Goal: Task Accomplishment & Management: Complete application form

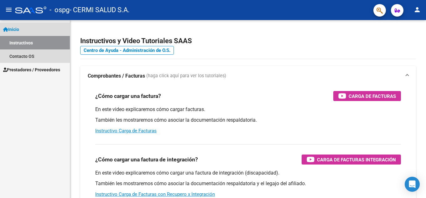
click at [50, 48] on link "Instructivos" at bounding box center [35, 42] width 70 height 13
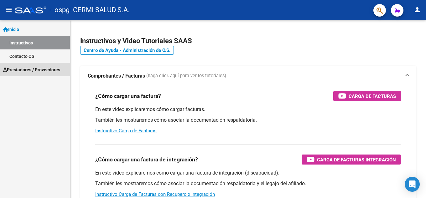
click at [44, 65] on link "Prestadores / Proveedores" at bounding box center [35, 69] width 70 height 13
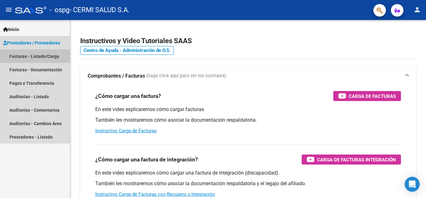
click at [45, 55] on link "Facturas - Listado/Carga" at bounding box center [35, 55] width 70 height 13
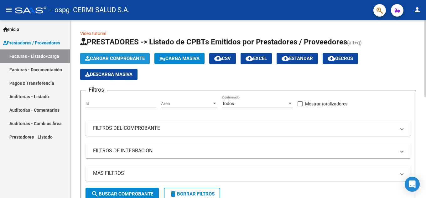
click at [92, 54] on button "Cargar Comprobante" at bounding box center [114, 58] width 69 height 11
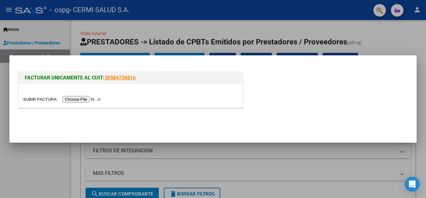
click at [77, 101] on input "file" at bounding box center [62, 99] width 79 height 7
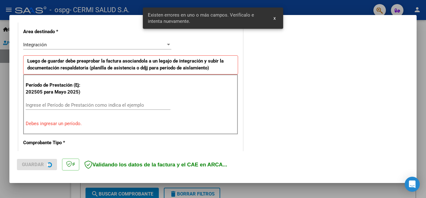
scroll to position [191, 0]
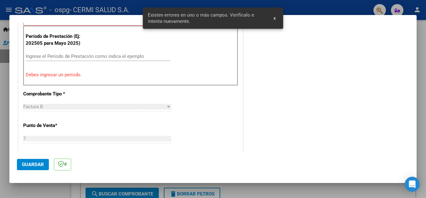
click at [104, 60] on div "Ingrese el Período de Prestación como indica el ejemplo" at bounding box center [98, 56] width 145 height 9
click at [102, 53] on div "Ingrese el Período de Prestación como indica el ejemplo" at bounding box center [98, 56] width 145 height 9
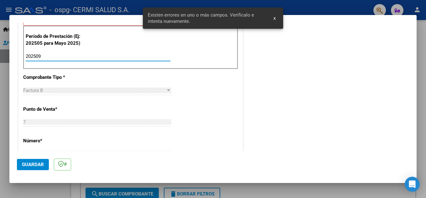
type input "202509"
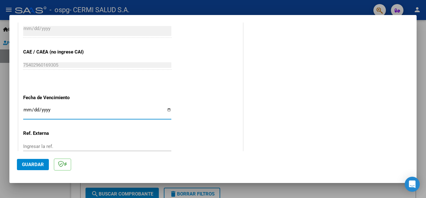
click at [95, 117] on input "Ingresar la fecha" at bounding box center [97, 112] width 148 height 10
type input "[DATE]"
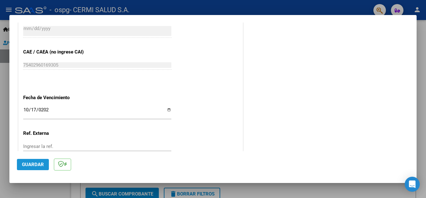
click at [38, 165] on span "Guardar" at bounding box center [33, 165] width 22 height 6
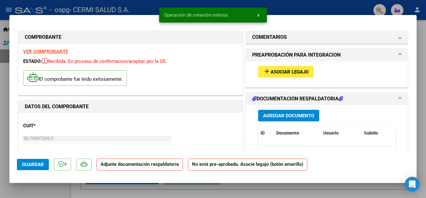
click at [290, 119] on button "Agregar Documento" at bounding box center [288, 116] width 61 height 12
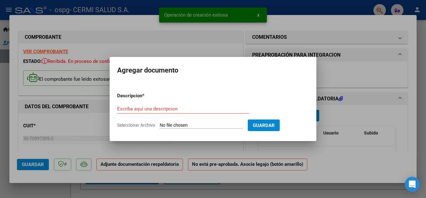
click at [153, 112] on div "Escriba aquí una descripcion" at bounding box center [183, 108] width 132 height 9
click at [150, 108] on input "Escriba aquí una descripcion" at bounding box center [183, 109] width 132 height 6
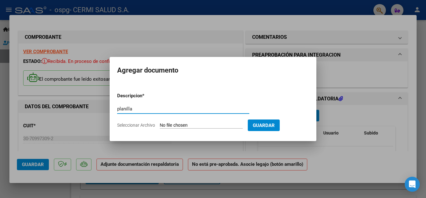
type input "planilla"
click at [158, 123] on app-file-uploader "Seleccionar Archivo" at bounding box center [182, 125] width 131 height 6
click at [173, 125] on input "Seleccionar Archivo" at bounding box center [201, 126] width 83 height 6
type input "C:\fakepath\[PERSON_NAME].pdf"
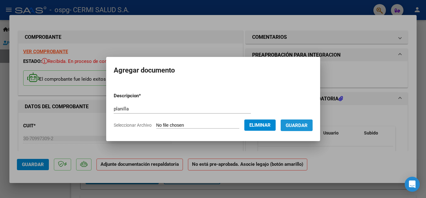
click at [296, 128] on button "Guardar" at bounding box center [296, 126] width 32 height 12
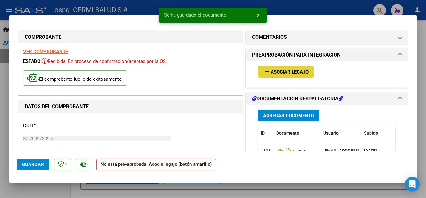
click at [259, 69] on button "add Asociar Legajo" at bounding box center [285, 72] width 55 height 12
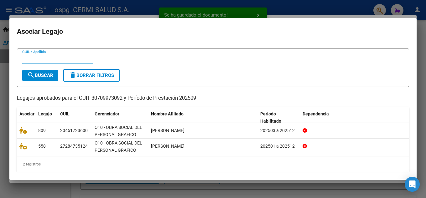
scroll to position [15, 0]
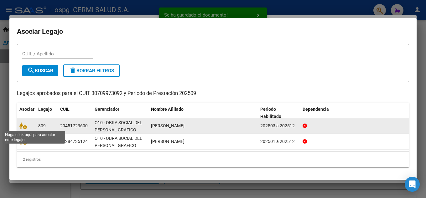
click at [27, 126] on span at bounding box center [23, 125] width 9 height 5
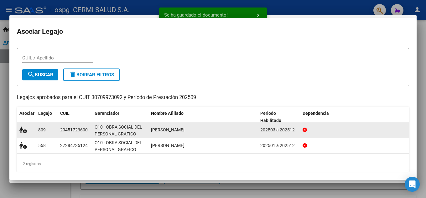
click at [22, 126] on icon at bounding box center [23, 129] width 8 height 7
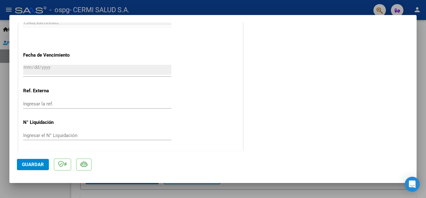
scroll to position [432, 0]
click at [0, 120] on div at bounding box center [213, 99] width 426 height 198
type input "$ 0,00"
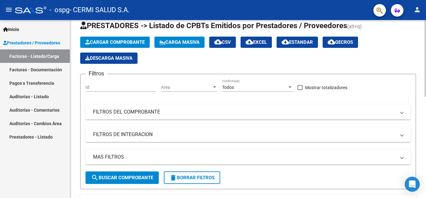
scroll to position [0, 0]
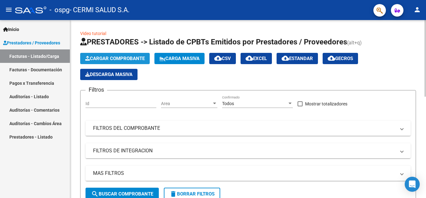
click at [100, 54] on button "Cargar Comprobante" at bounding box center [114, 58] width 69 height 11
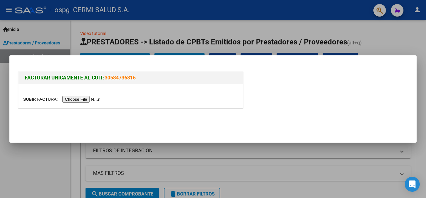
click at [63, 104] on div at bounding box center [130, 95] width 224 height 23
click at [66, 99] on input "file" at bounding box center [62, 99] width 79 height 7
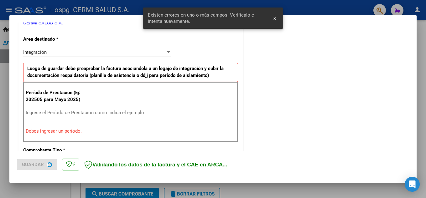
scroll to position [142, 0]
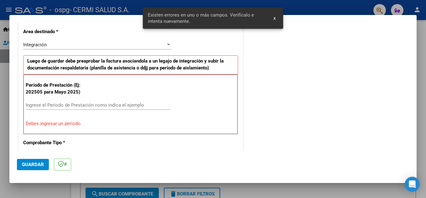
click at [123, 109] on div "Ingrese el Período de Prestación como indica el ejemplo" at bounding box center [98, 104] width 145 height 9
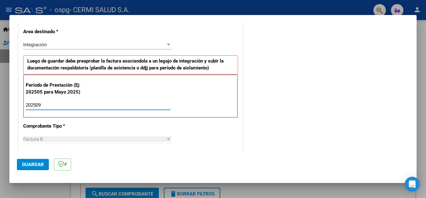
type input "202509"
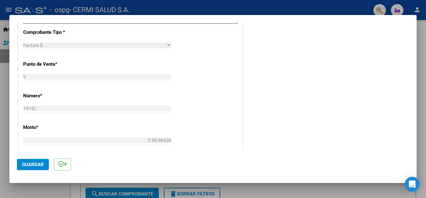
scroll to position [392, 0]
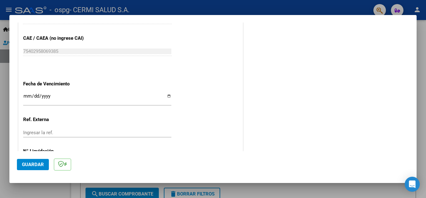
click at [120, 99] on input "Ingresar la fecha" at bounding box center [97, 99] width 148 height 10
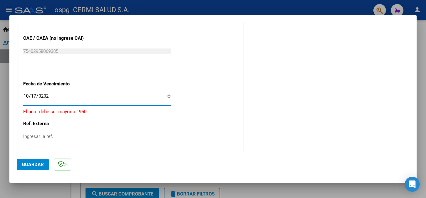
type input "[DATE]"
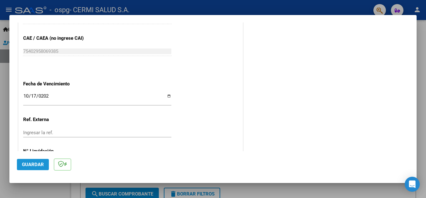
click at [34, 161] on button "Guardar" at bounding box center [33, 164] width 32 height 11
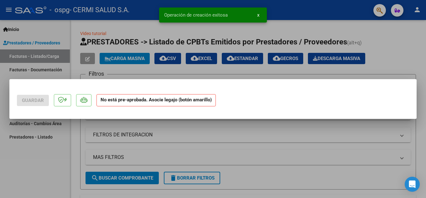
scroll to position [0, 0]
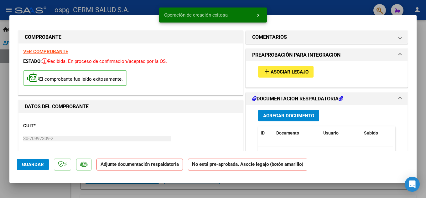
click at [275, 112] on button "Agregar Documento" at bounding box center [288, 116] width 61 height 12
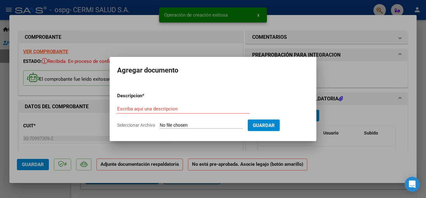
drag, startPoint x: 195, startPoint y: 105, endPoint x: 181, endPoint y: 105, distance: 14.1
click at [181, 105] on div "Escriba aquí una descripcion" at bounding box center [183, 108] width 132 height 9
click at [179, 108] on input "Escriba aquí una descripcion" at bounding box center [183, 109] width 132 height 6
paste input "p"
click at [182, 109] on input "Escriba aquí una descripcion" at bounding box center [183, 109] width 132 height 6
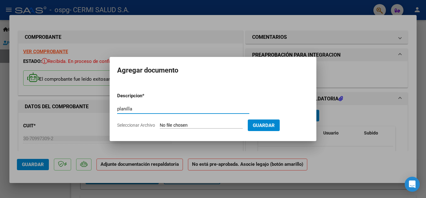
type input "planilla"
click at [174, 122] on form "Descripcion * planilla Escriba aquí una descripcion Seleccionar Archivo Guardar" at bounding box center [213, 111] width 192 height 46
click at [165, 125] on input "Seleccionar Archivo" at bounding box center [201, 126] width 83 height 6
type input "C:\fakepath\[PERSON_NAME].pdf"
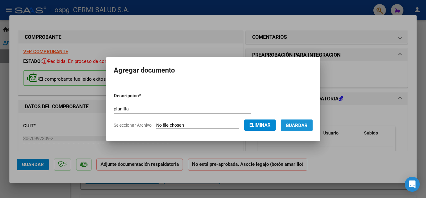
click at [307, 125] on span "Guardar" at bounding box center [296, 126] width 22 height 6
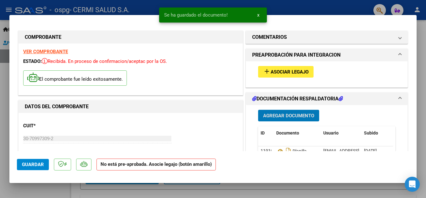
click at [276, 76] on button "add Asociar Legajo" at bounding box center [285, 72] width 55 height 12
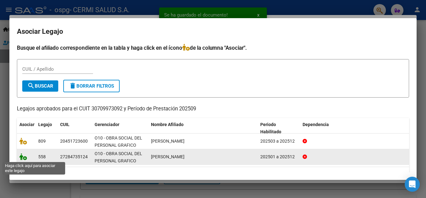
click at [20, 155] on icon at bounding box center [23, 156] width 8 height 7
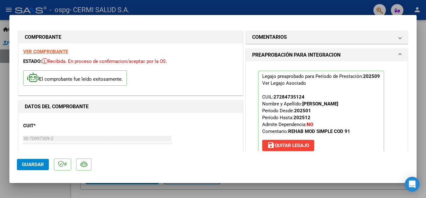
click at [5, 82] on div at bounding box center [213, 99] width 426 height 198
type input "$ 0,00"
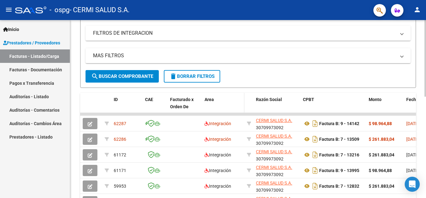
scroll to position [125, 0]
